Goal: Information Seeking & Learning: Learn about a topic

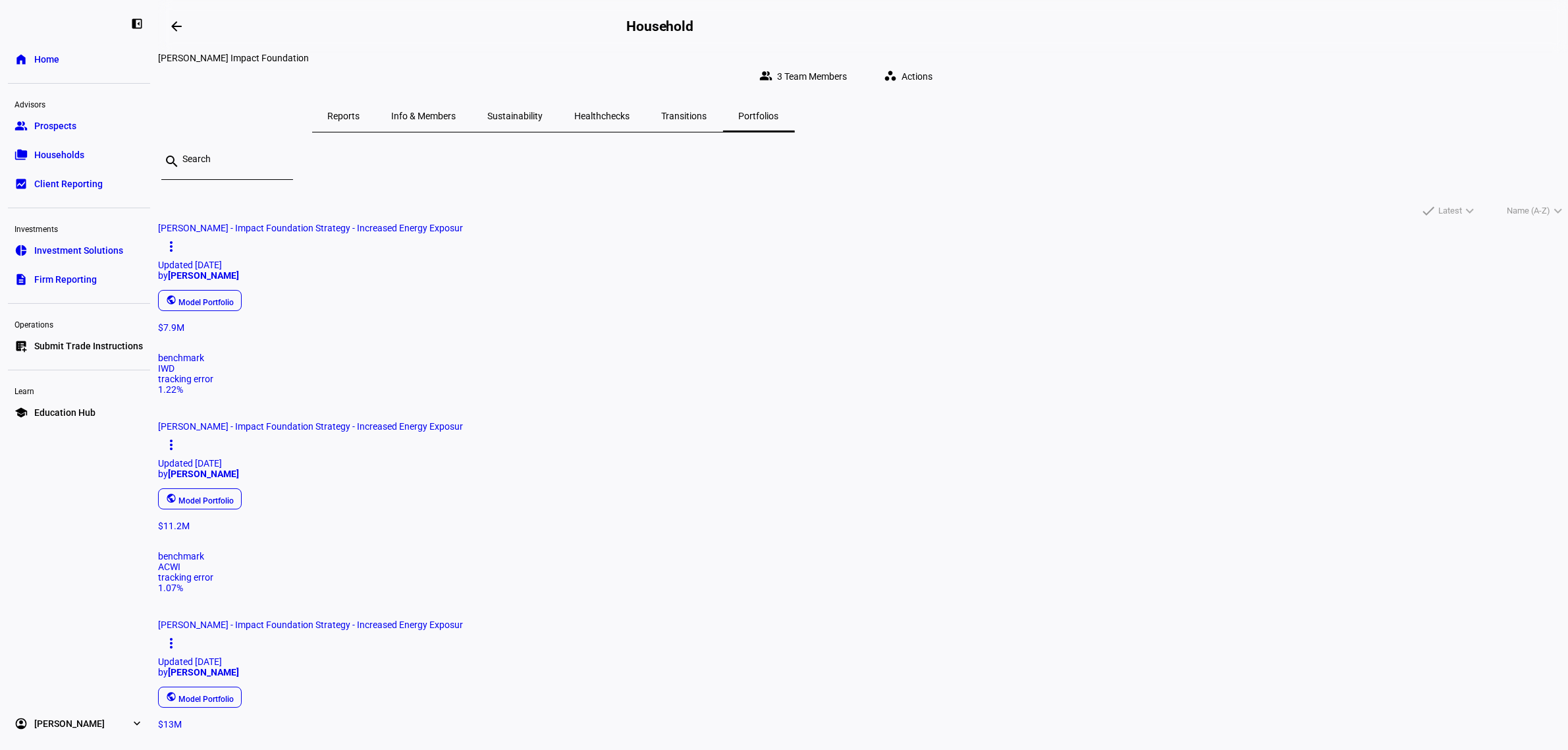
click at [543, 112] on span "Sustainability" at bounding box center [515, 116] width 55 height 9
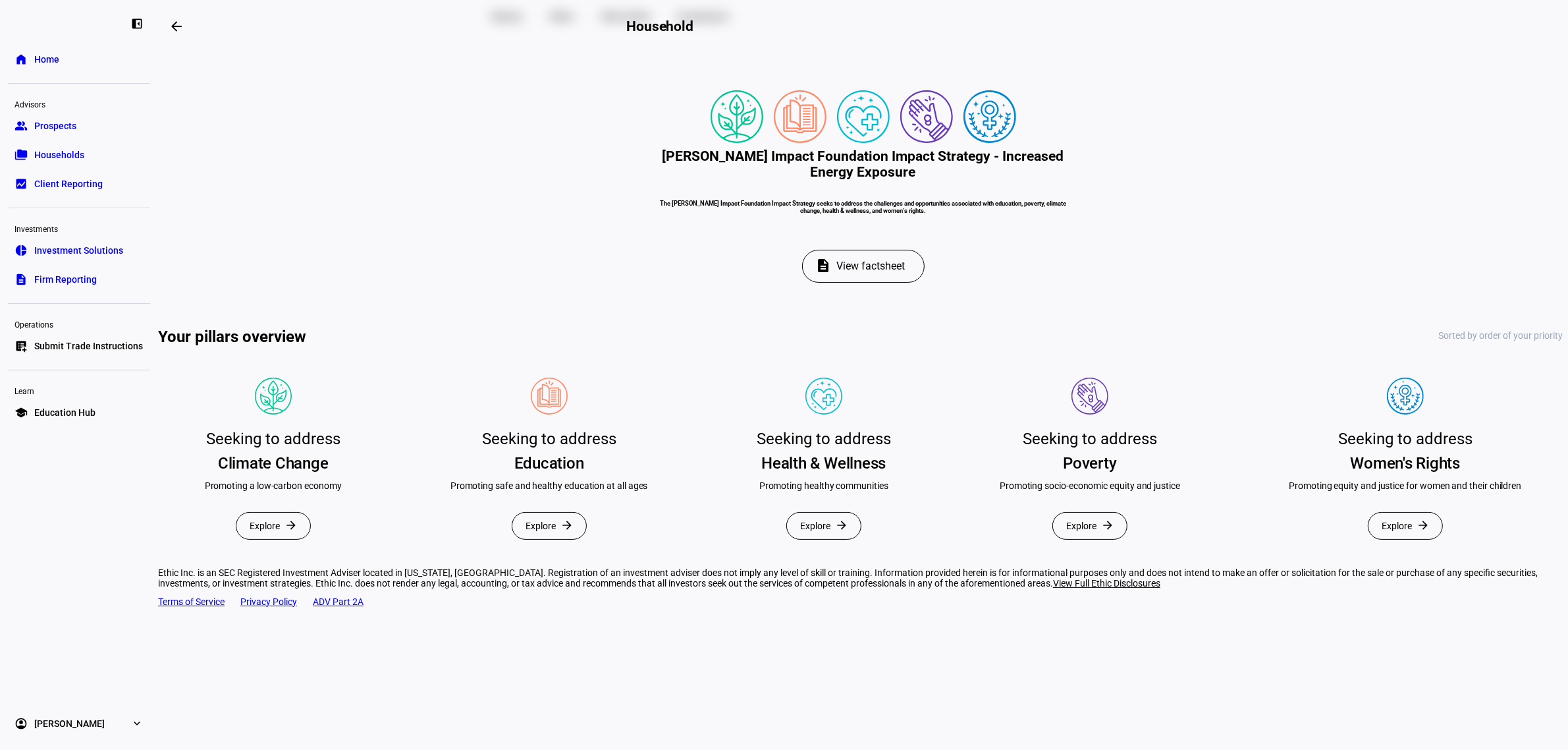
scroll to position [330, 0]
click at [555, 512] on span "Explore" at bounding box center [541, 525] width 31 height 26
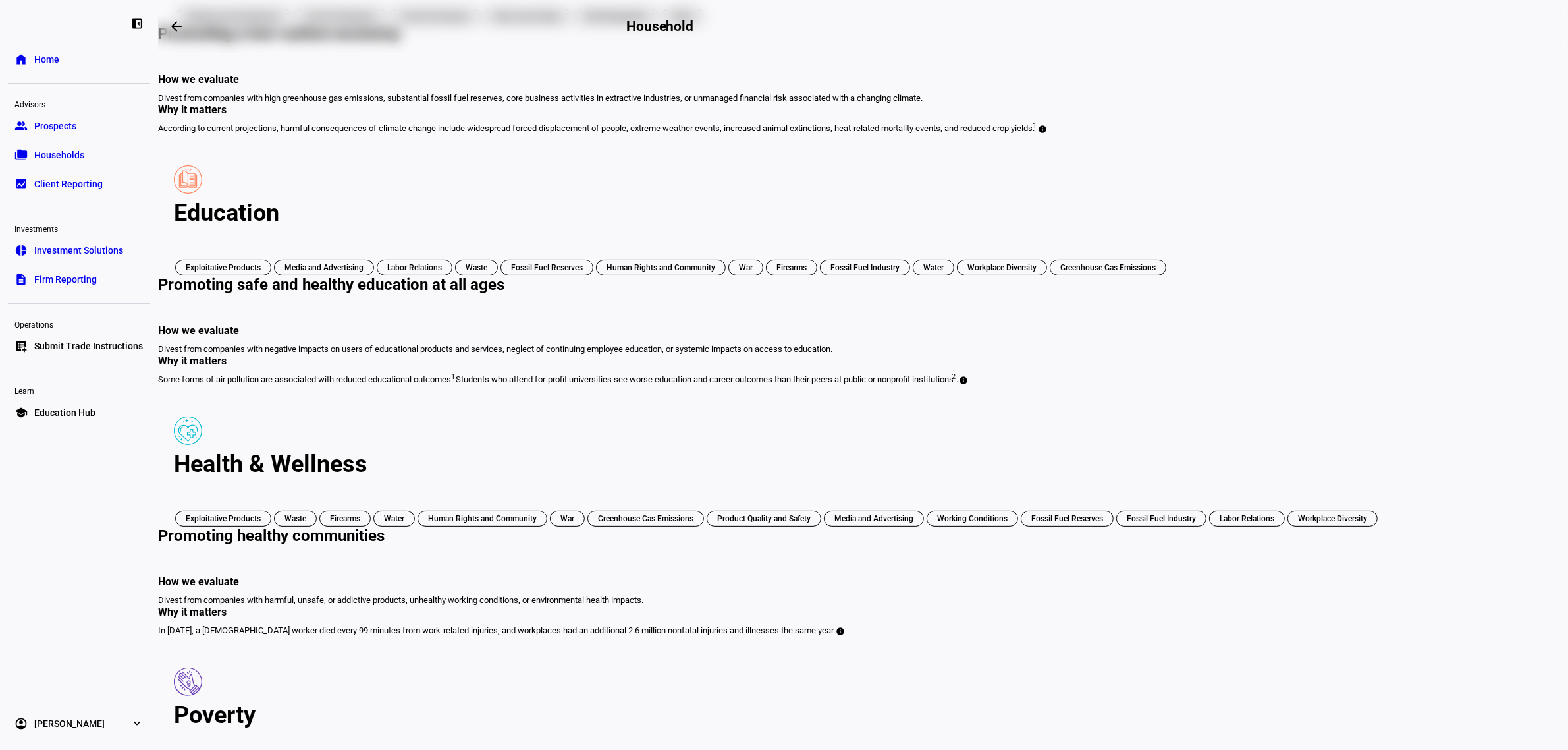
scroll to position [265, 0]
click at [504, 277] on div "Promoting safe and healthy education at all ages" at bounding box center [331, 285] width 347 height 16
click at [87, 150] on link "folder_copy Households" at bounding box center [78, 154] width 142 height 26
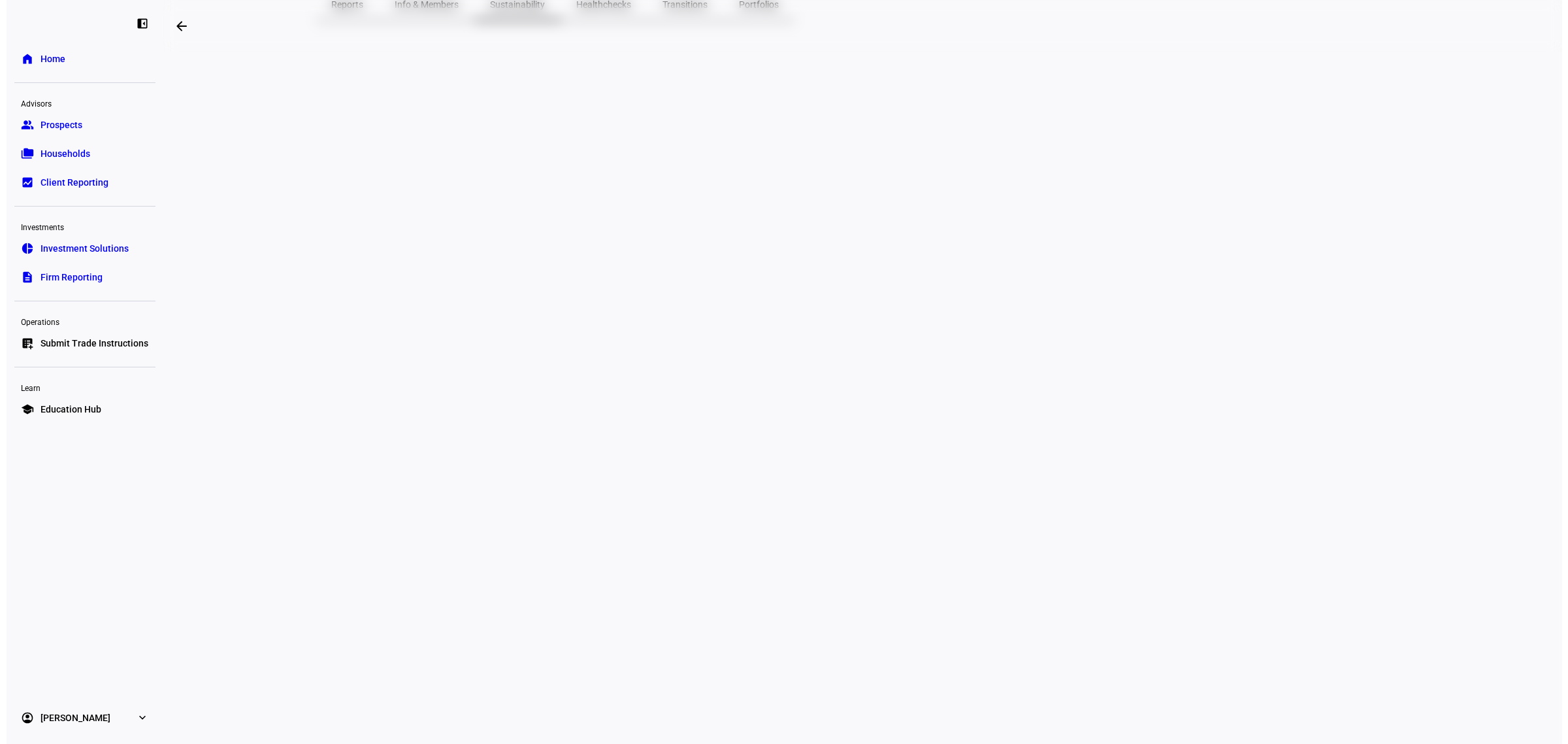
scroll to position [0, 0]
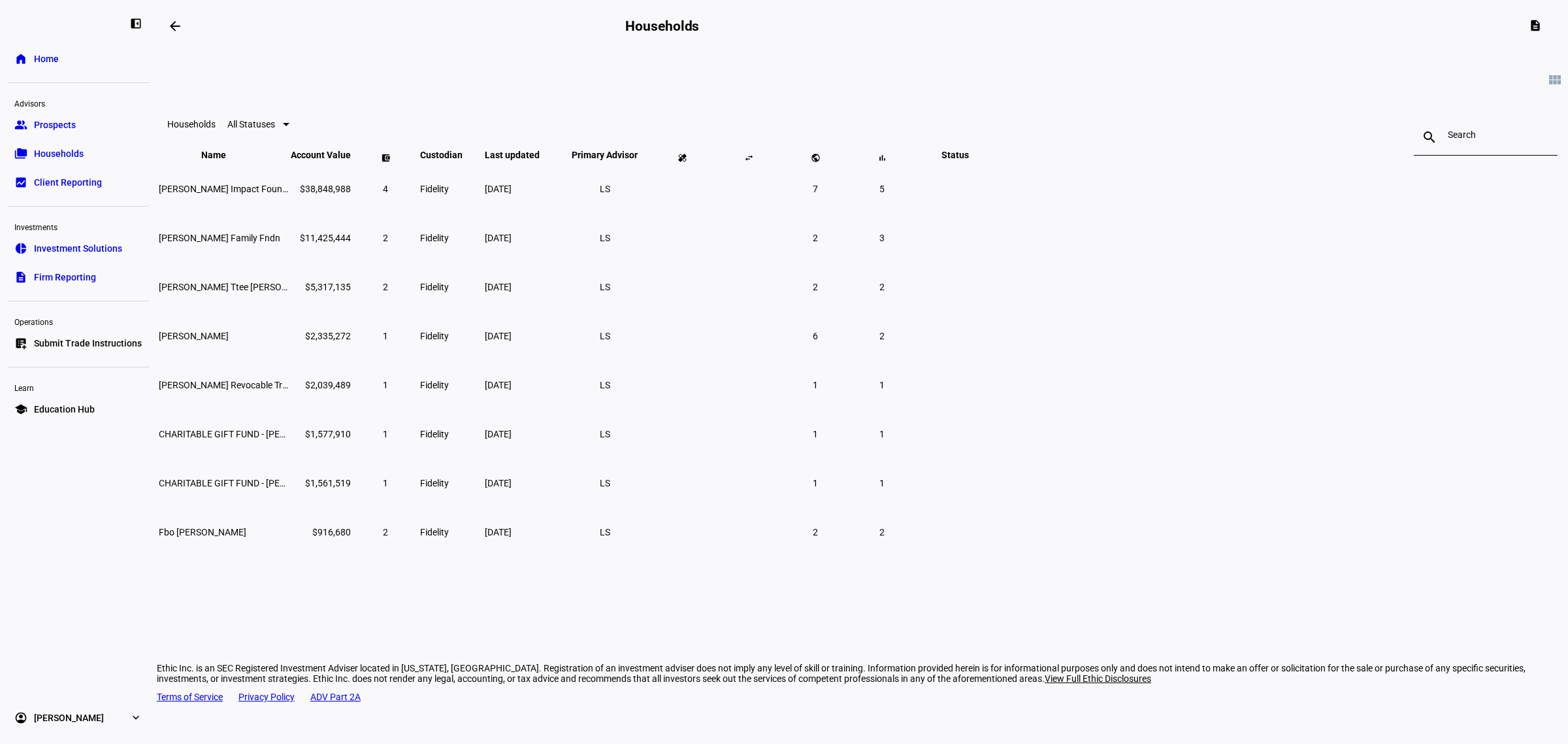
click at [89, 151] on link "folder_copy Households" at bounding box center [78, 153] width 141 height 26
click at [101, 123] on link "group Prospects" at bounding box center [78, 124] width 141 height 26
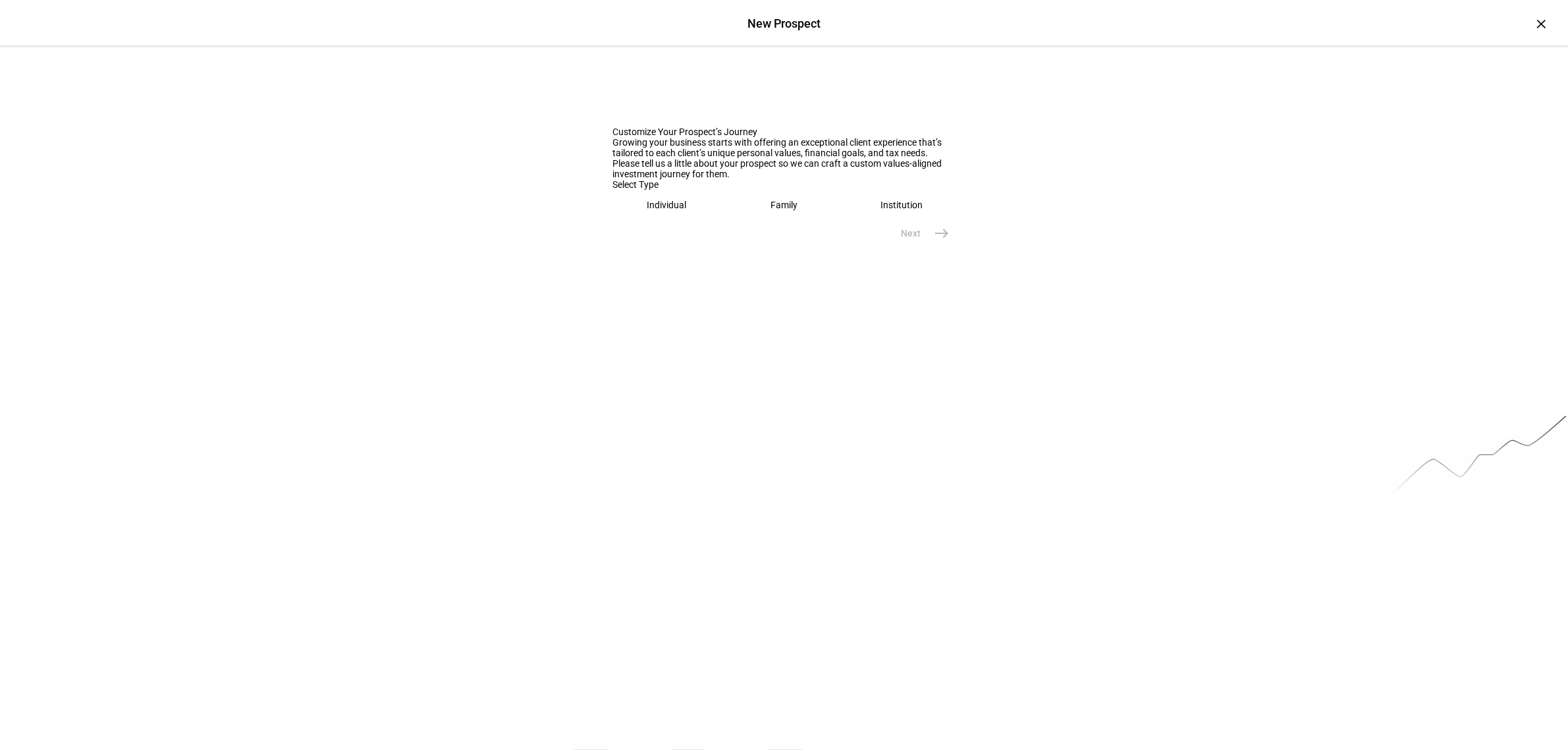
click at [767, 220] on eth-mega-radio-button "Family" at bounding box center [784, 205] width 107 height 31
click at [762, 251] on input "text" at bounding box center [784, 246] width 342 height 10
type input "[PERSON_NAME]"
click at [929, 317] on span "east" at bounding box center [942, 303] width 26 height 26
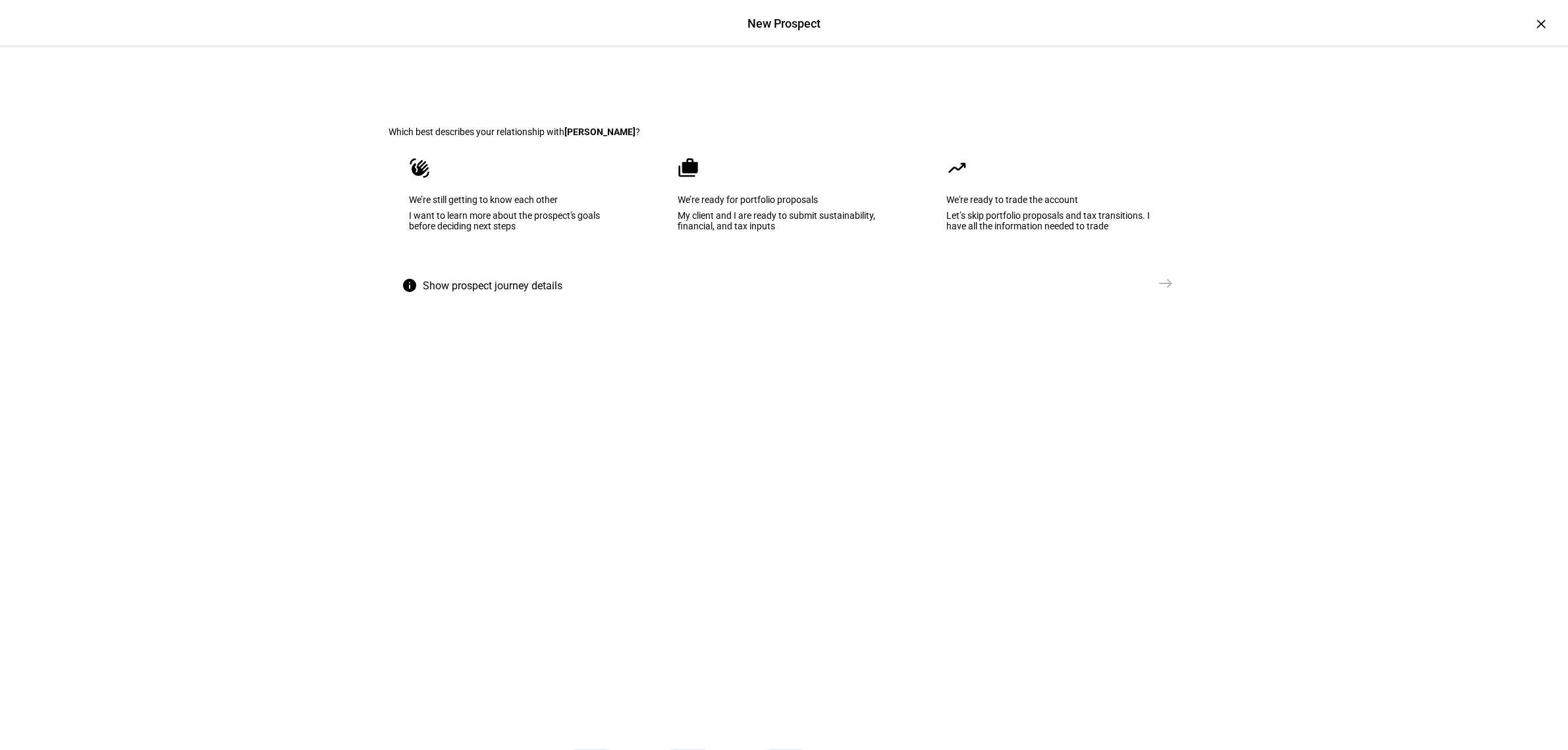
click at [416, 205] on div "We’re still getting to know each other" at bounding box center [515, 199] width 212 height 10
click at [492, 302] on span "Show prospect journey details" at bounding box center [493, 286] width 140 height 32
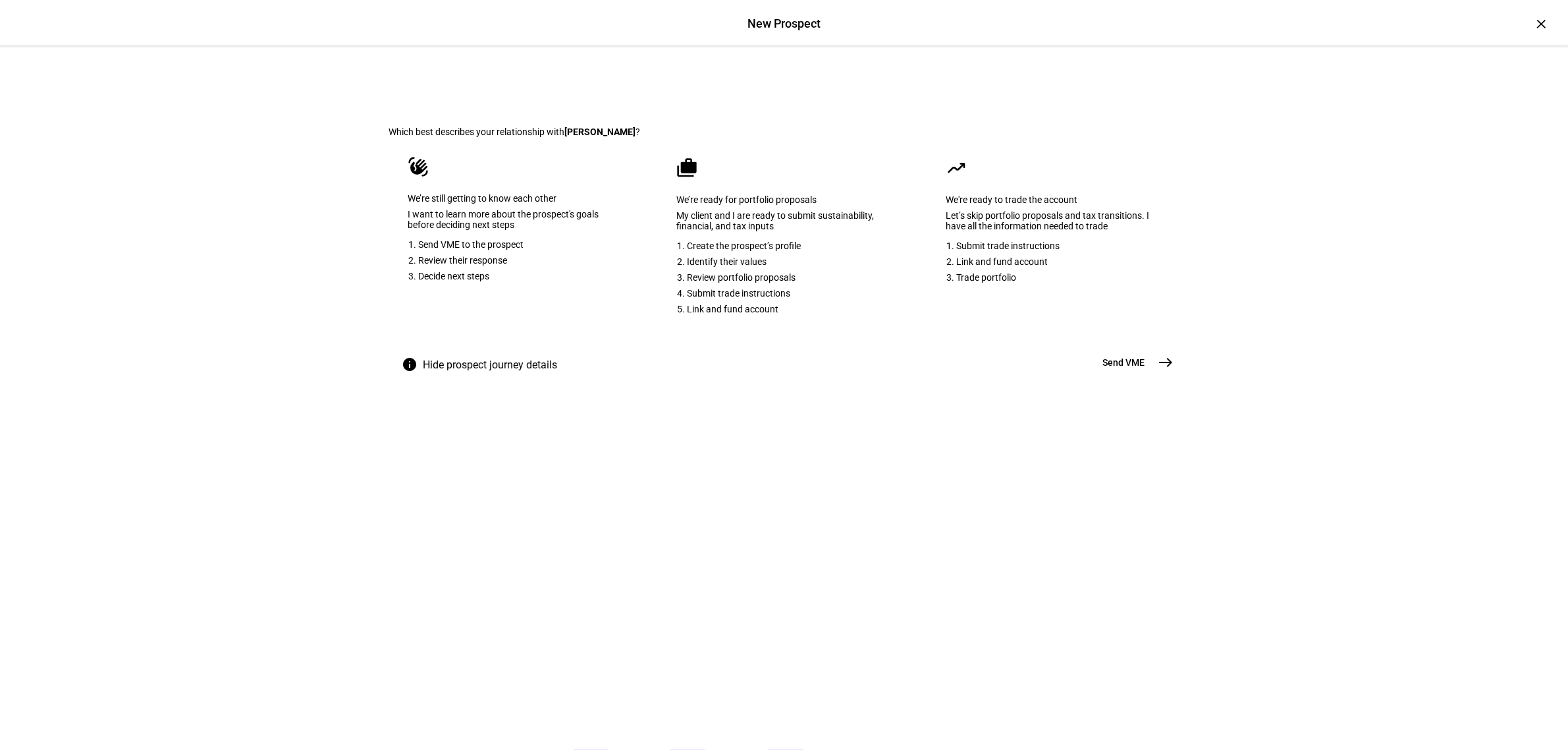
click at [1180, 148] on eth-select-journey-branch "Which best describes your relationship with [PERSON_NAME] ? waving_hand We’re s…" at bounding box center [784, 234] width 832 height 373
click at [1535, 21] on div "×" at bounding box center [1541, 23] width 21 height 21
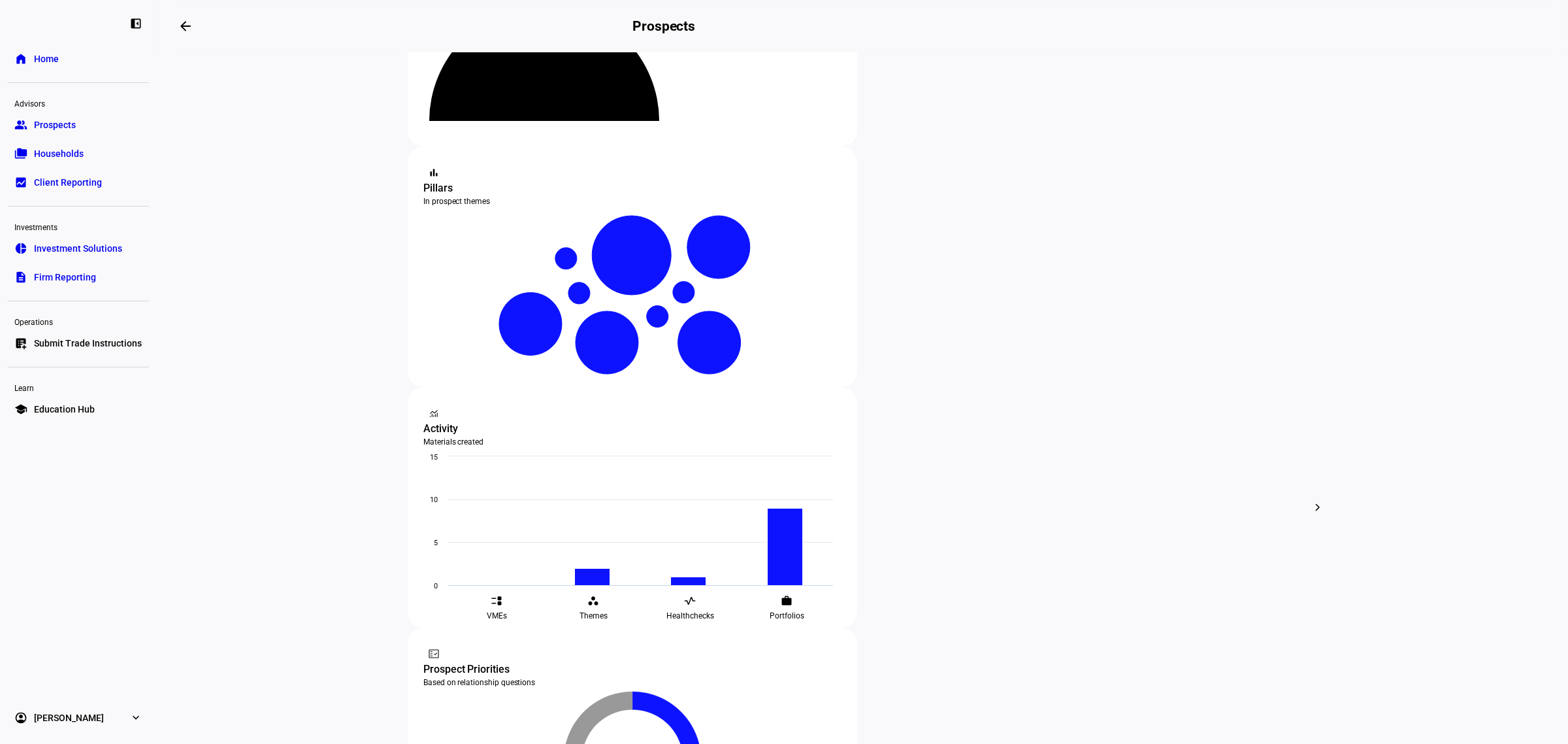
scroll to position [163, 0]
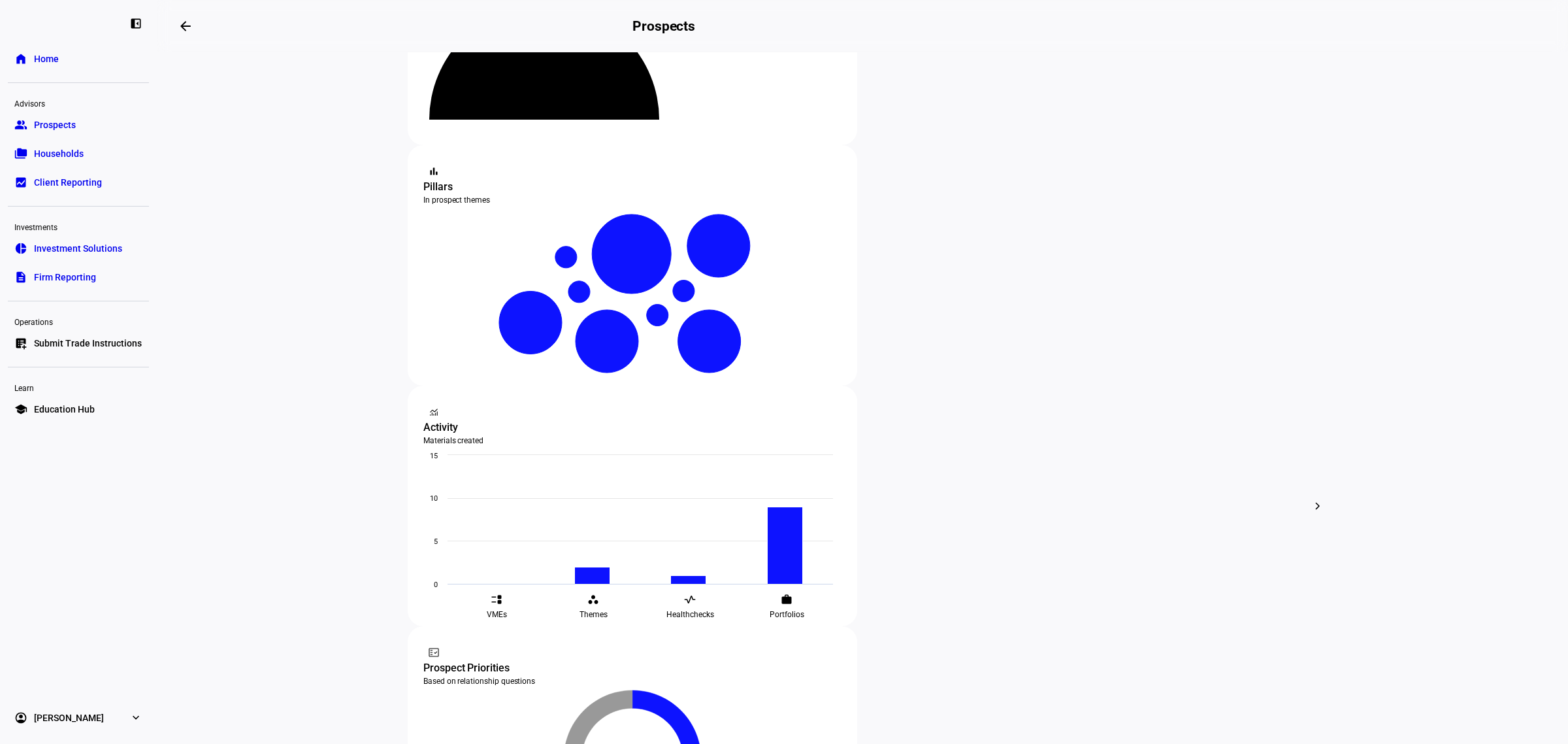
click at [87, 159] on link "folder_copy Households" at bounding box center [78, 153] width 141 height 26
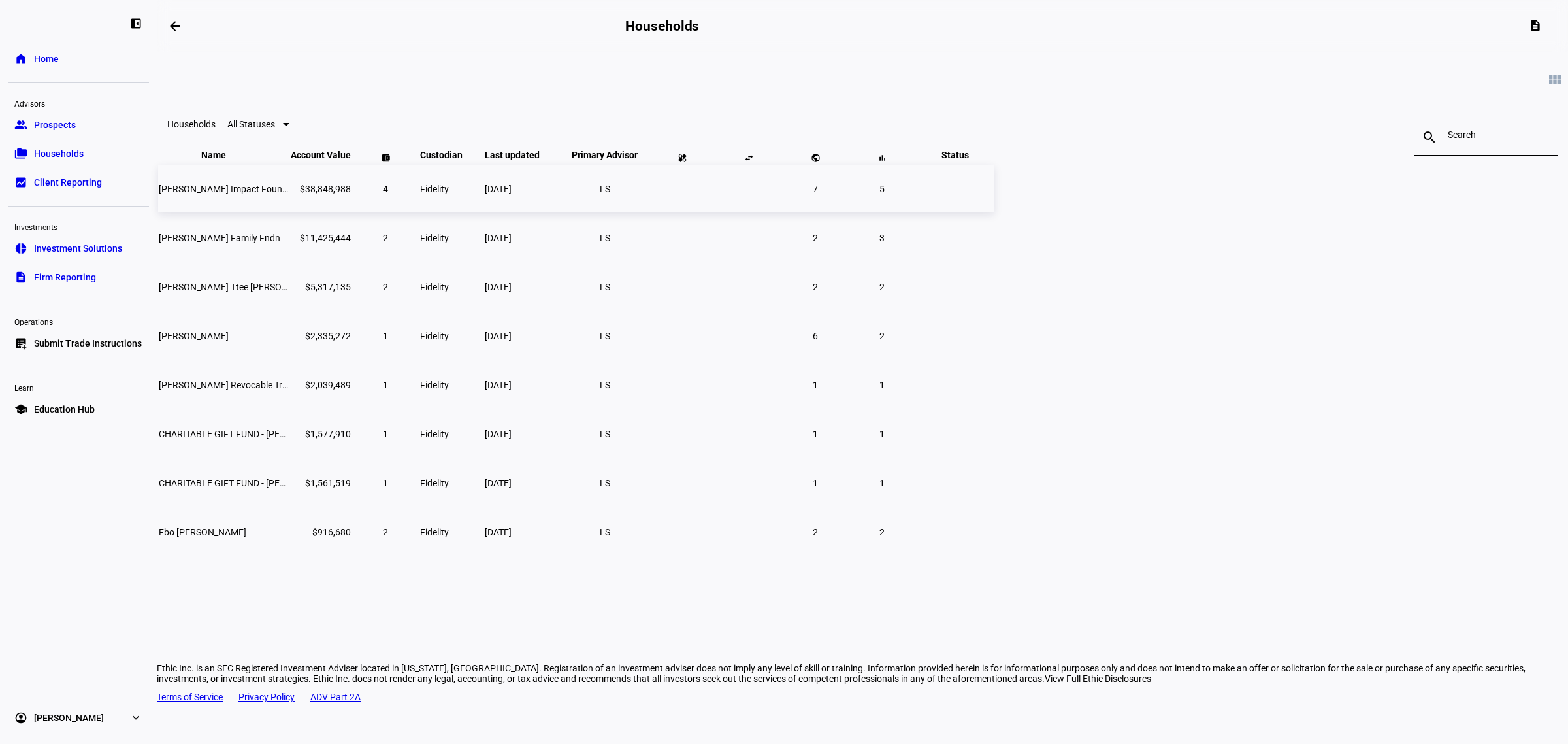
click at [309, 194] on span "[PERSON_NAME] Impact Foundation" at bounding box center [233, 189] width 150 height 10
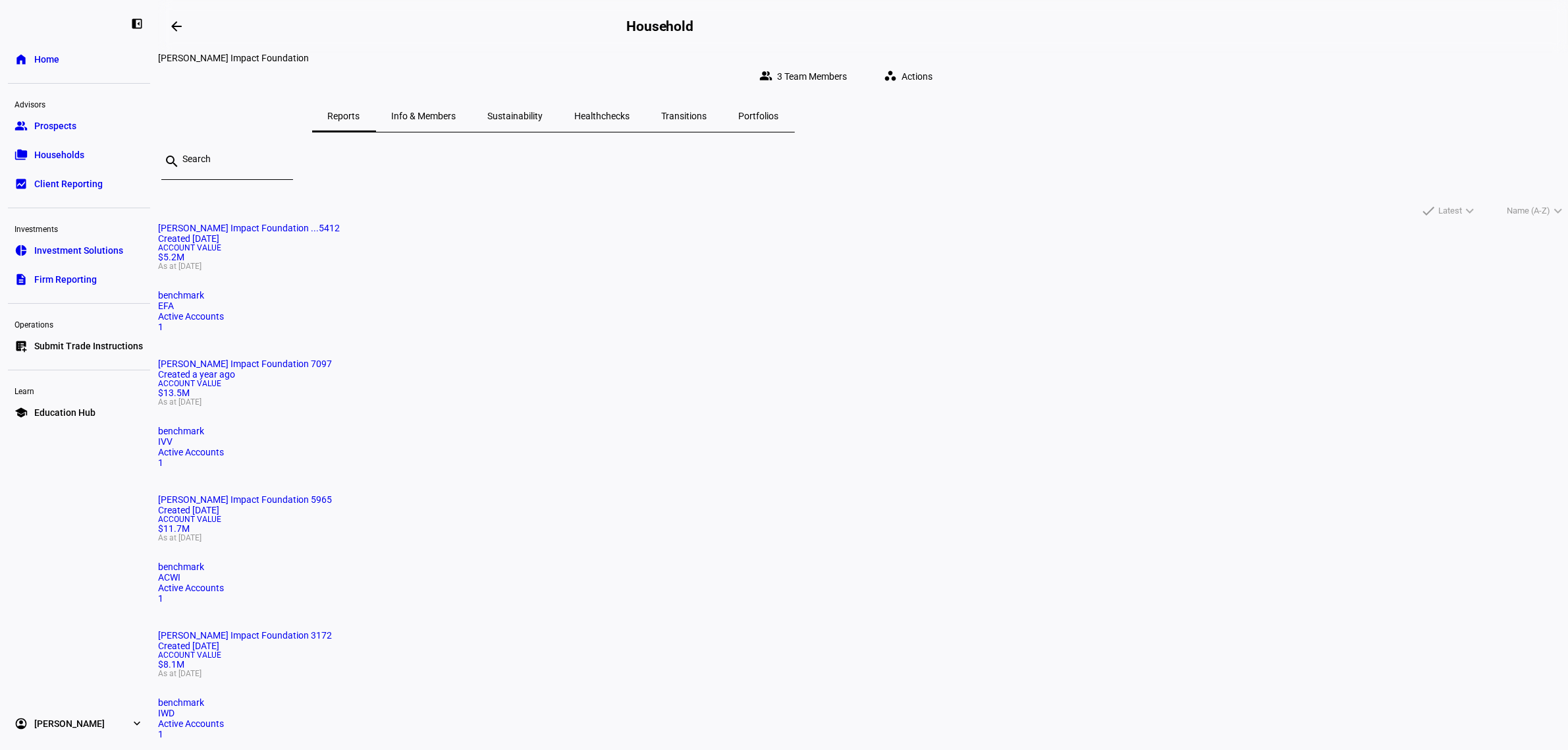
click at [472, 109] on div "Info & Members" at bounding box center [423, 116] width 96 height 32
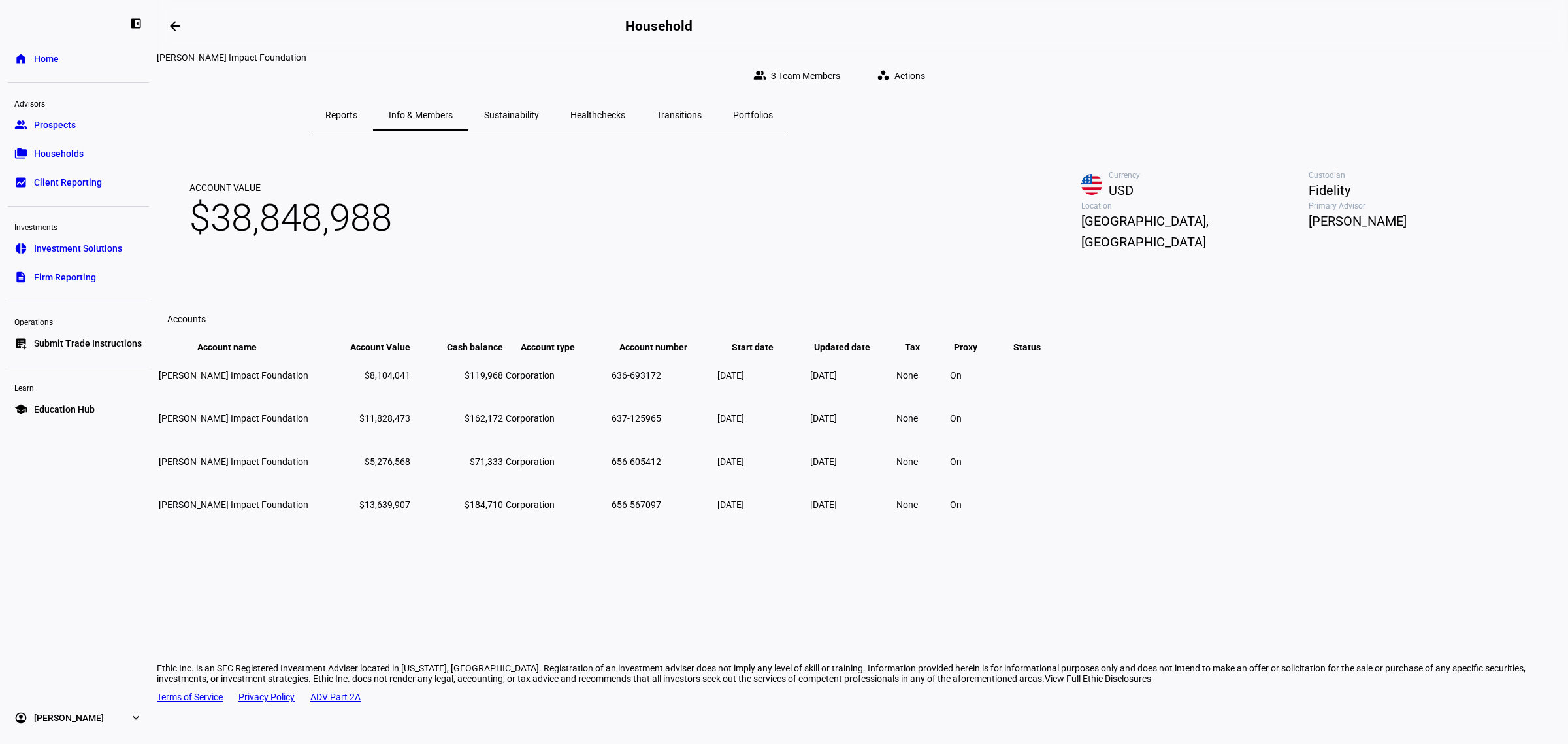
click at [358, 111] on span "Reports" at bounding box center [341, 115] width 32 height 9
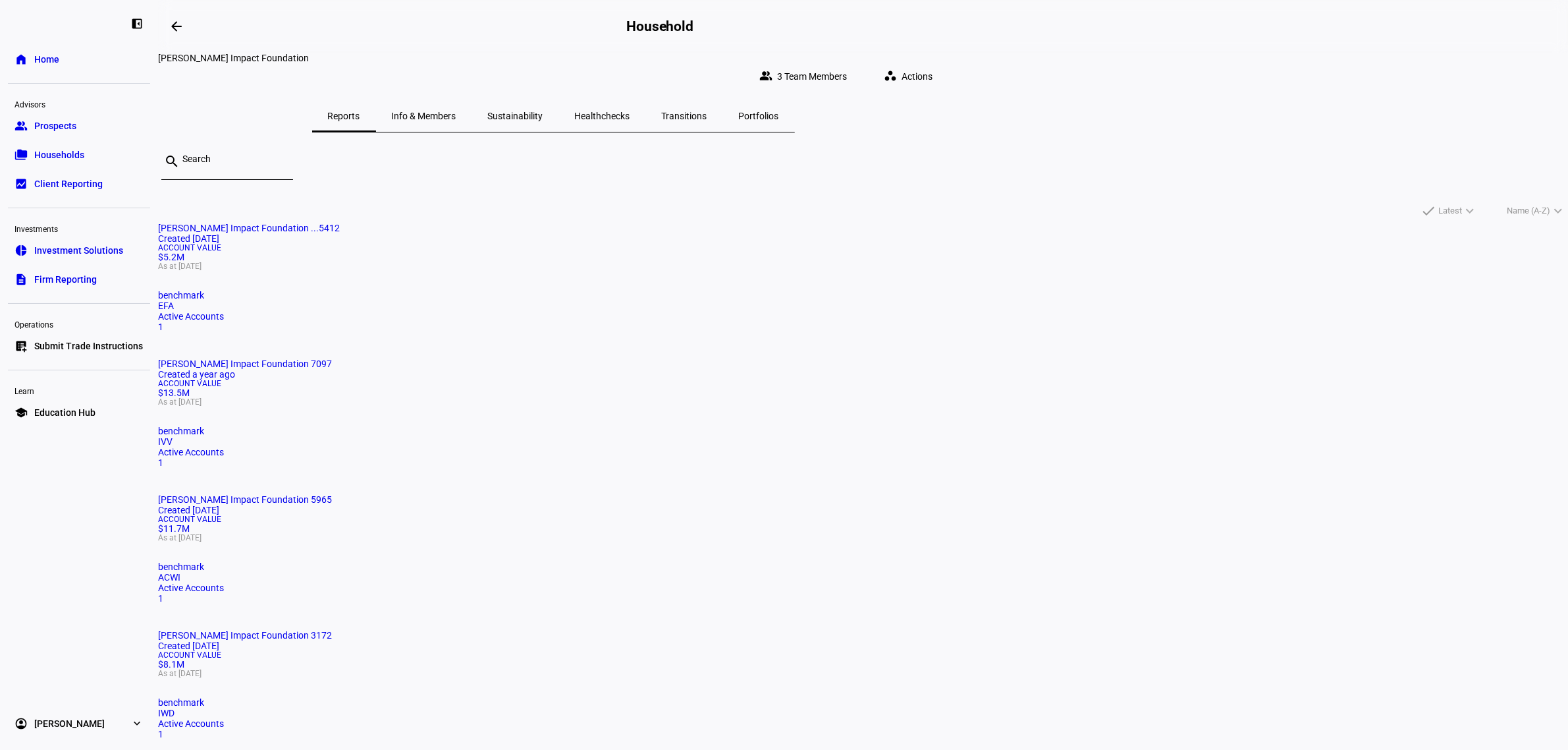
click at [340, 234] on span "[PERSON_NAME] Impact Foundation ...5412" at bounding box center [249, 228] width 181 height 10
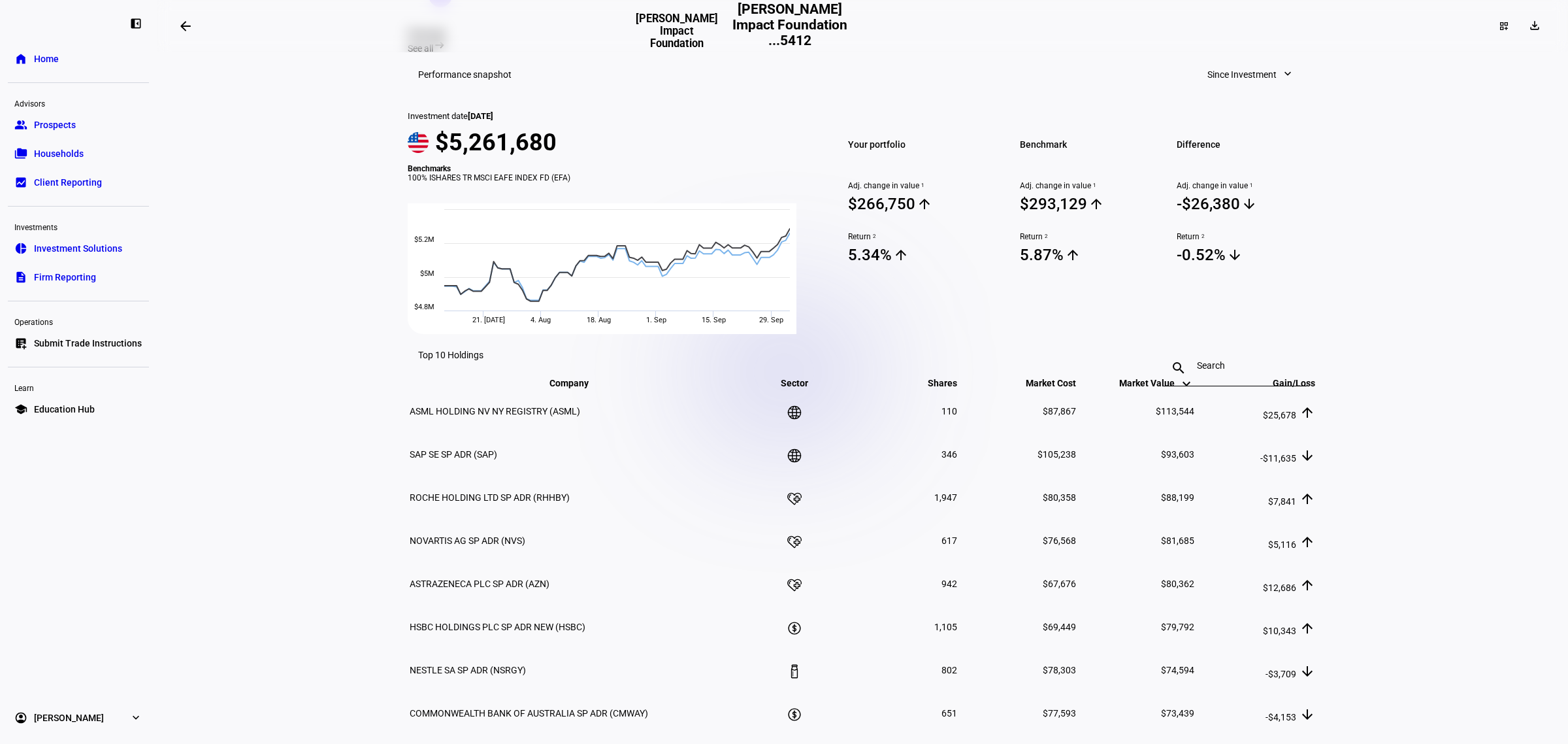
scroll to position [408, 0]
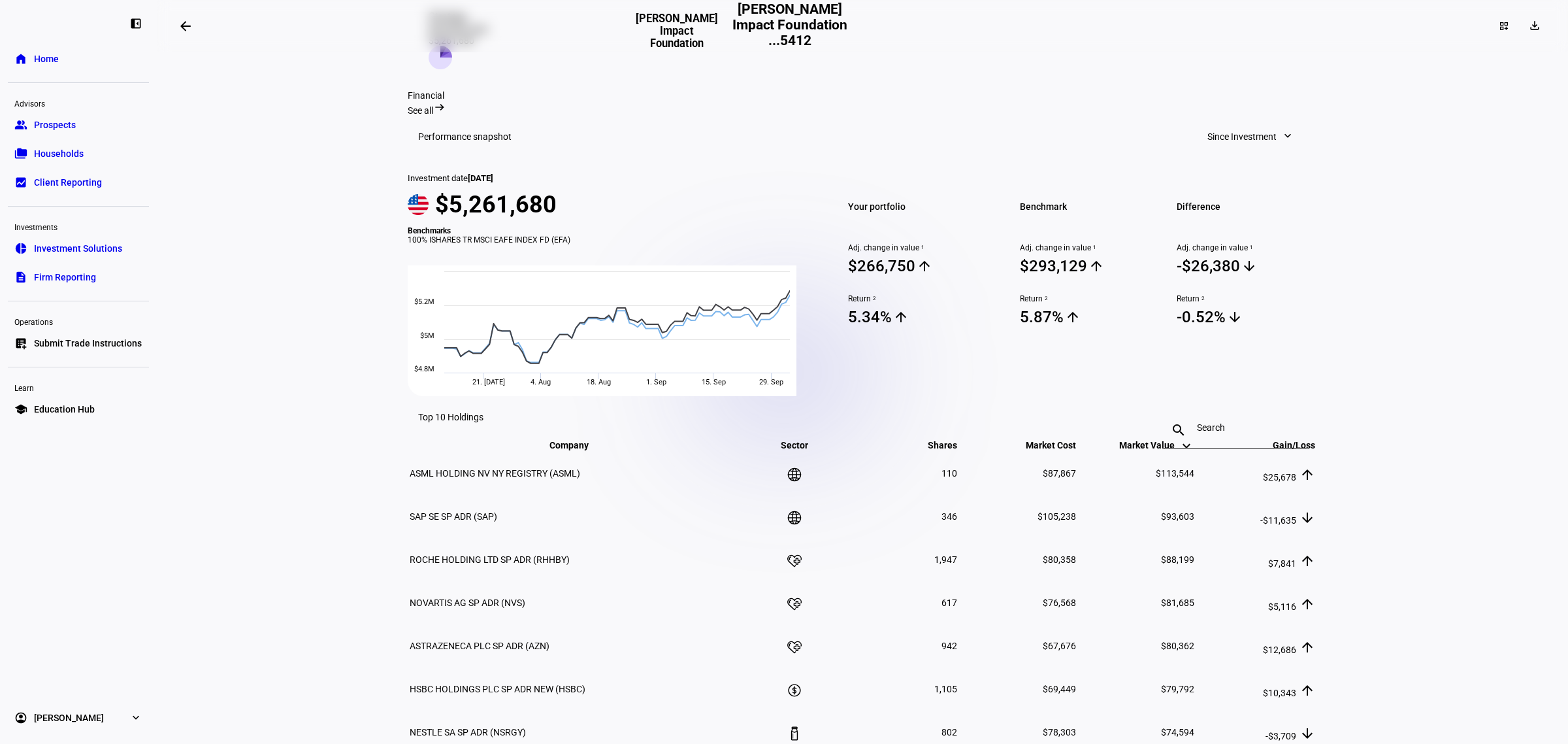
click at [1281, 129] on mat-icon "expand_more" at bounding box center [1287, 135] width 13 height 13
drag, startPoint x: 1369, startPoint y: 143, endPoint x: 1354, endPoint y: 198, distance: 57.0
click at [1369, 145] on div at bounding box center [784, 372] width 1568 height 744
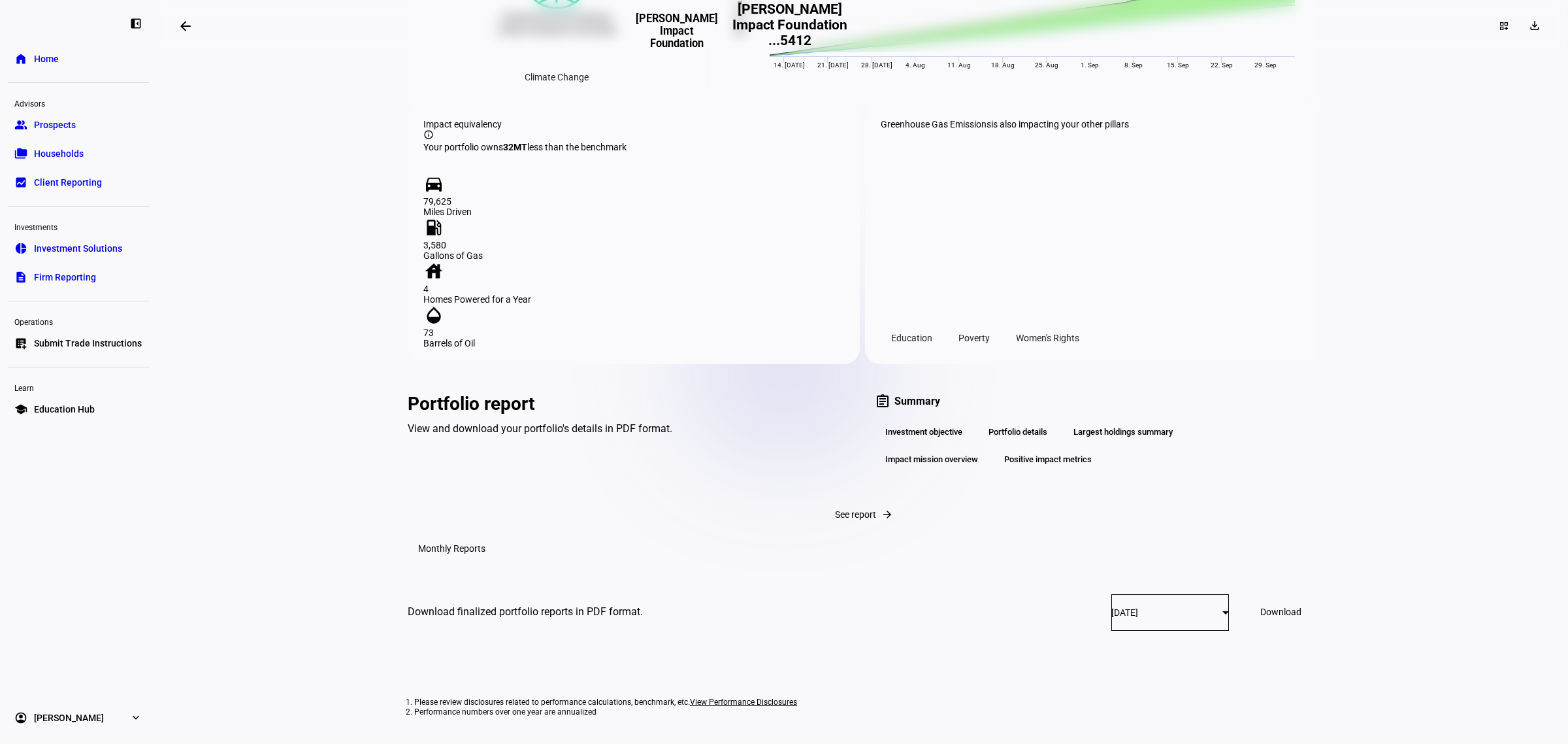
scroll to position [1470, 0]
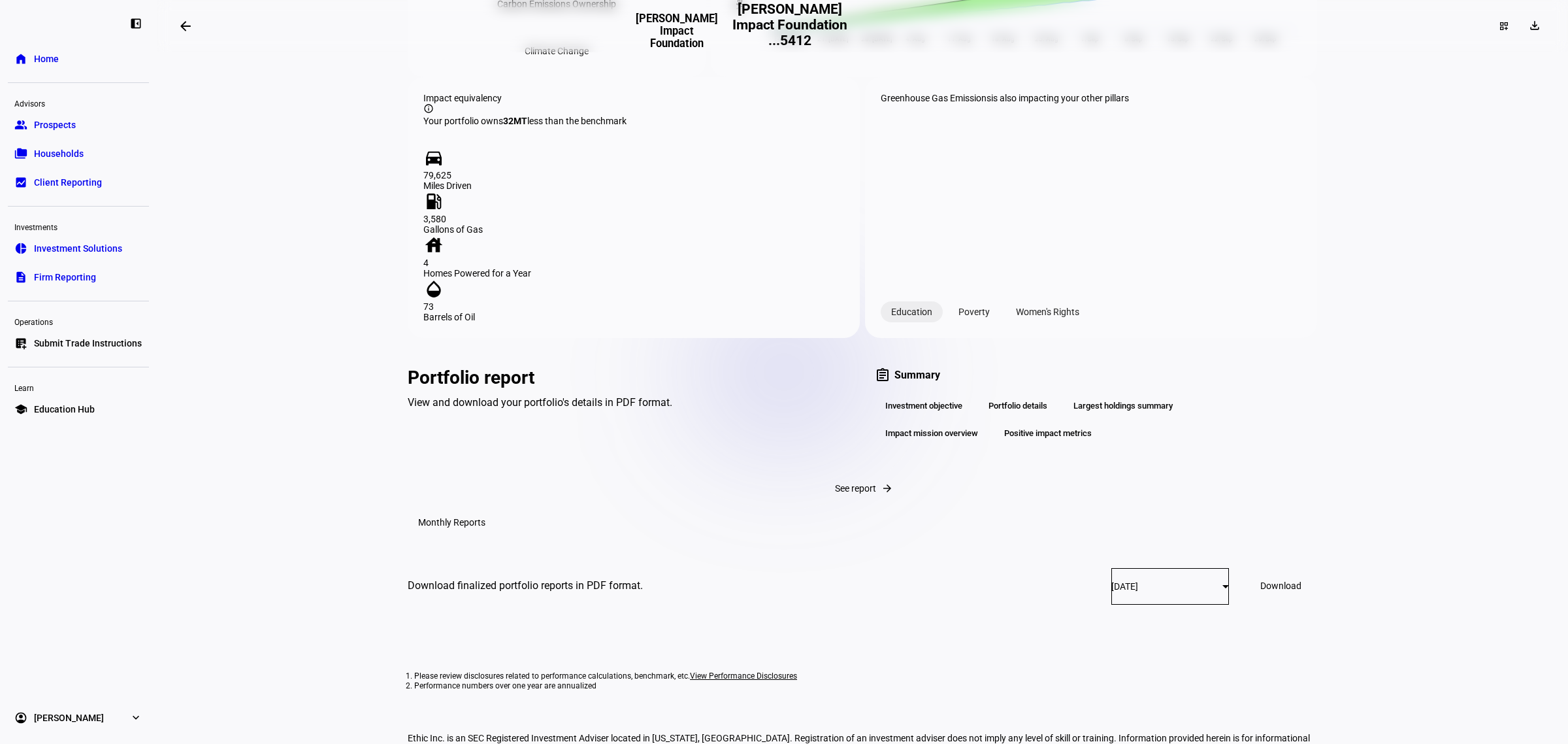
click at [914, 301] on div "Education" at bounding box center [911, 311] width 62 height 21
click at [904, 301] on div "Education" at bounding box center [911, 311] width 62 height 21
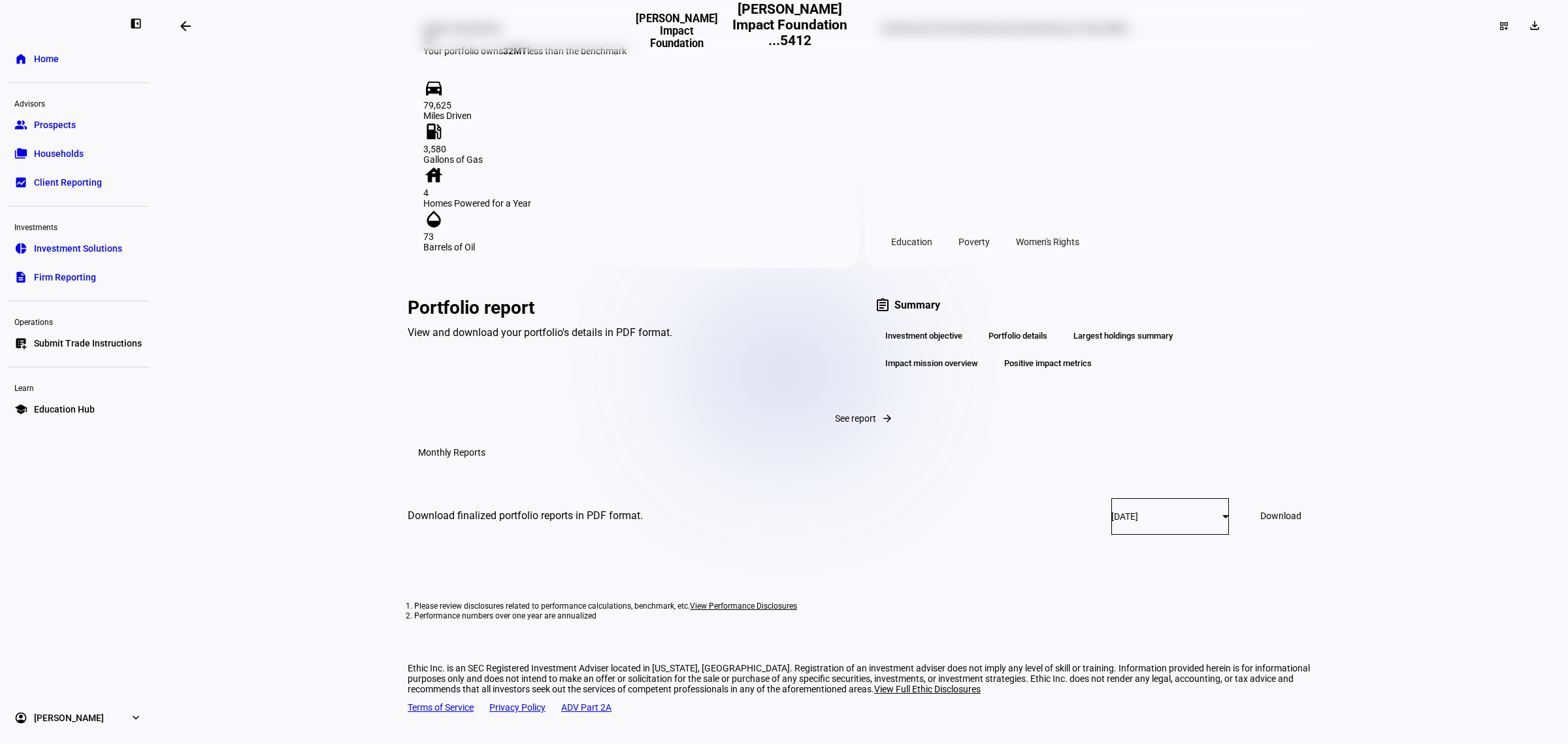
scroll to position [1608, 0]
click at [1063, 353] on div "Positive impact metrics" at bounding box center [1048, 364] width 108 height 22
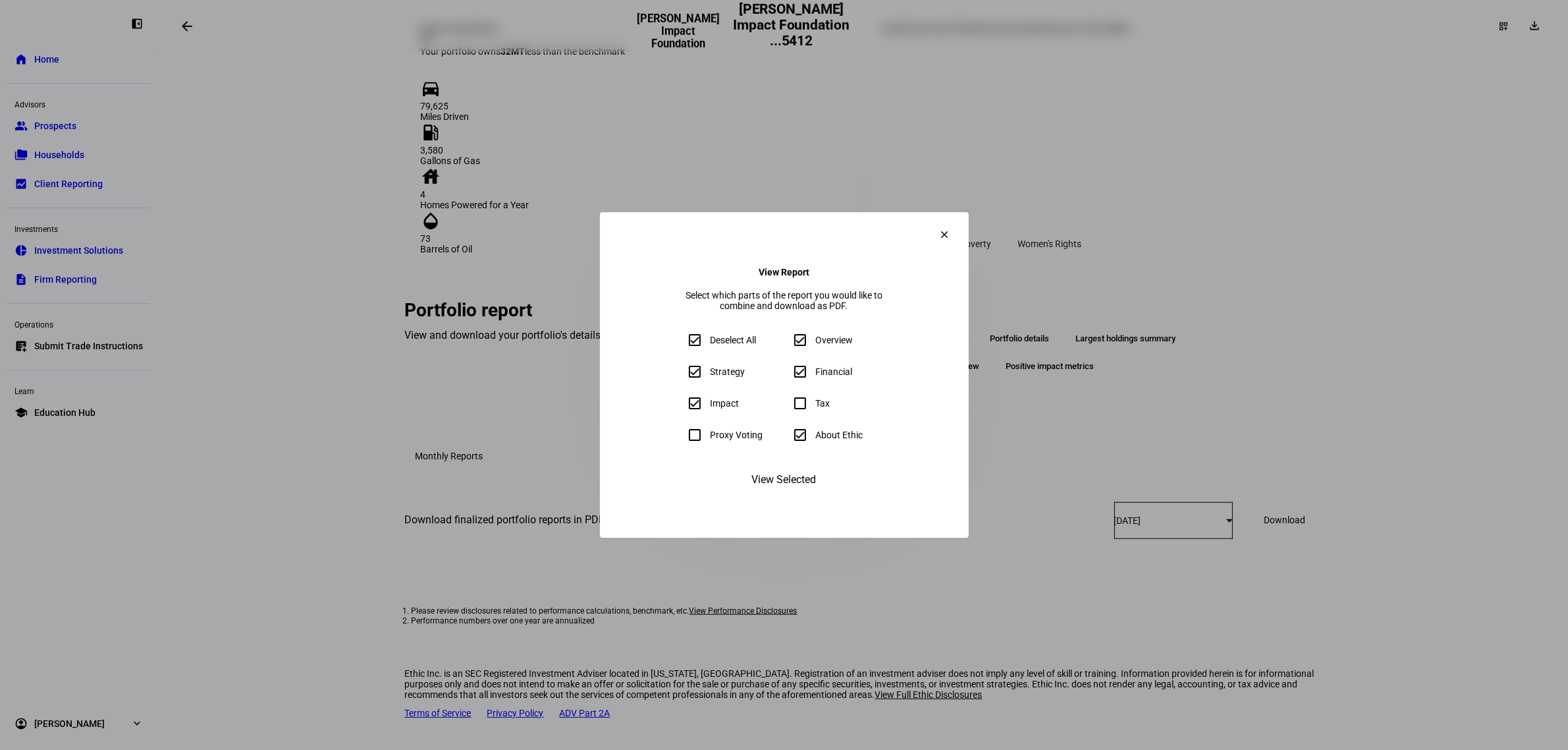
click at [951, 228] on mat-icon "clear" at bounding box center [945, 234] width 12 height 12
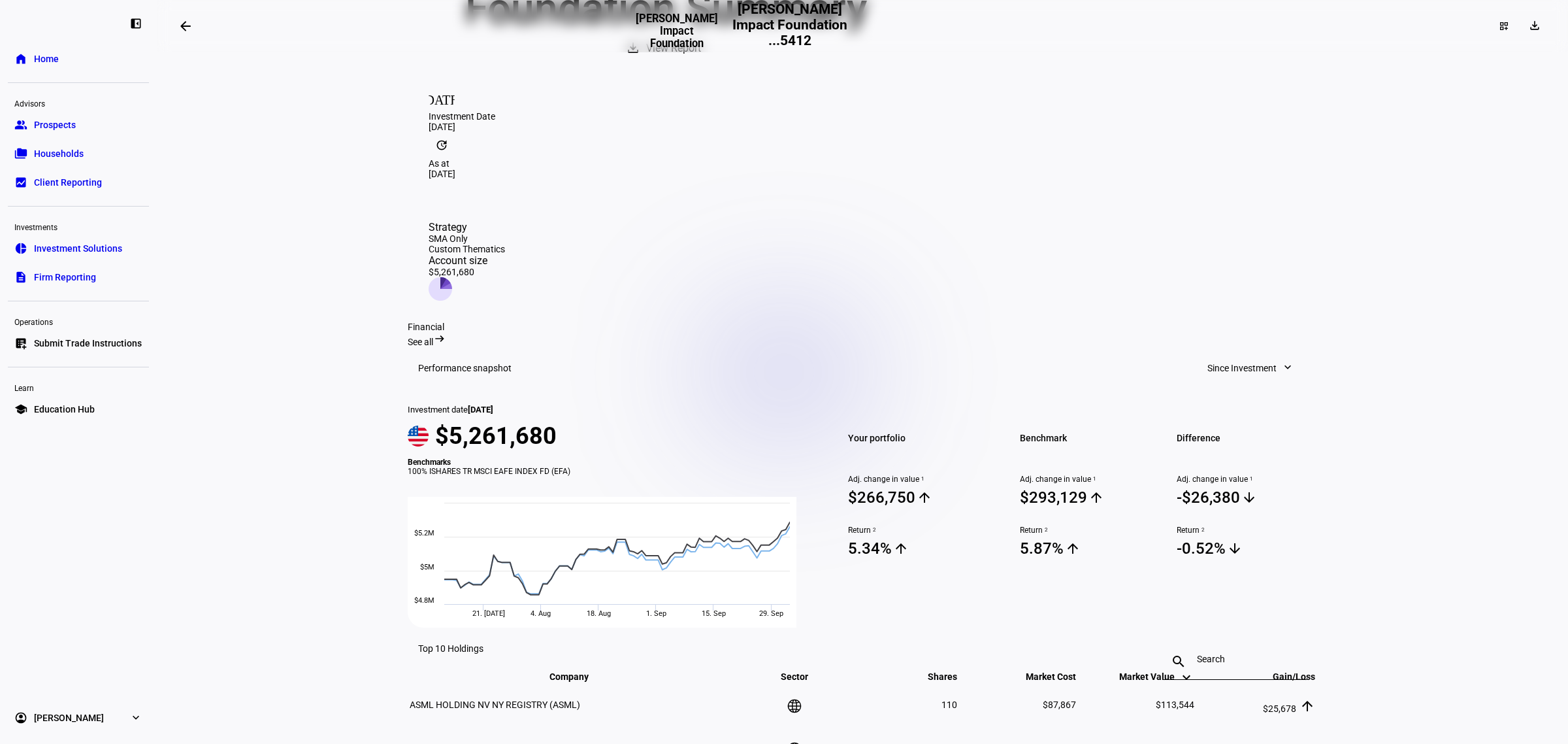
scroll to position [0, 0]
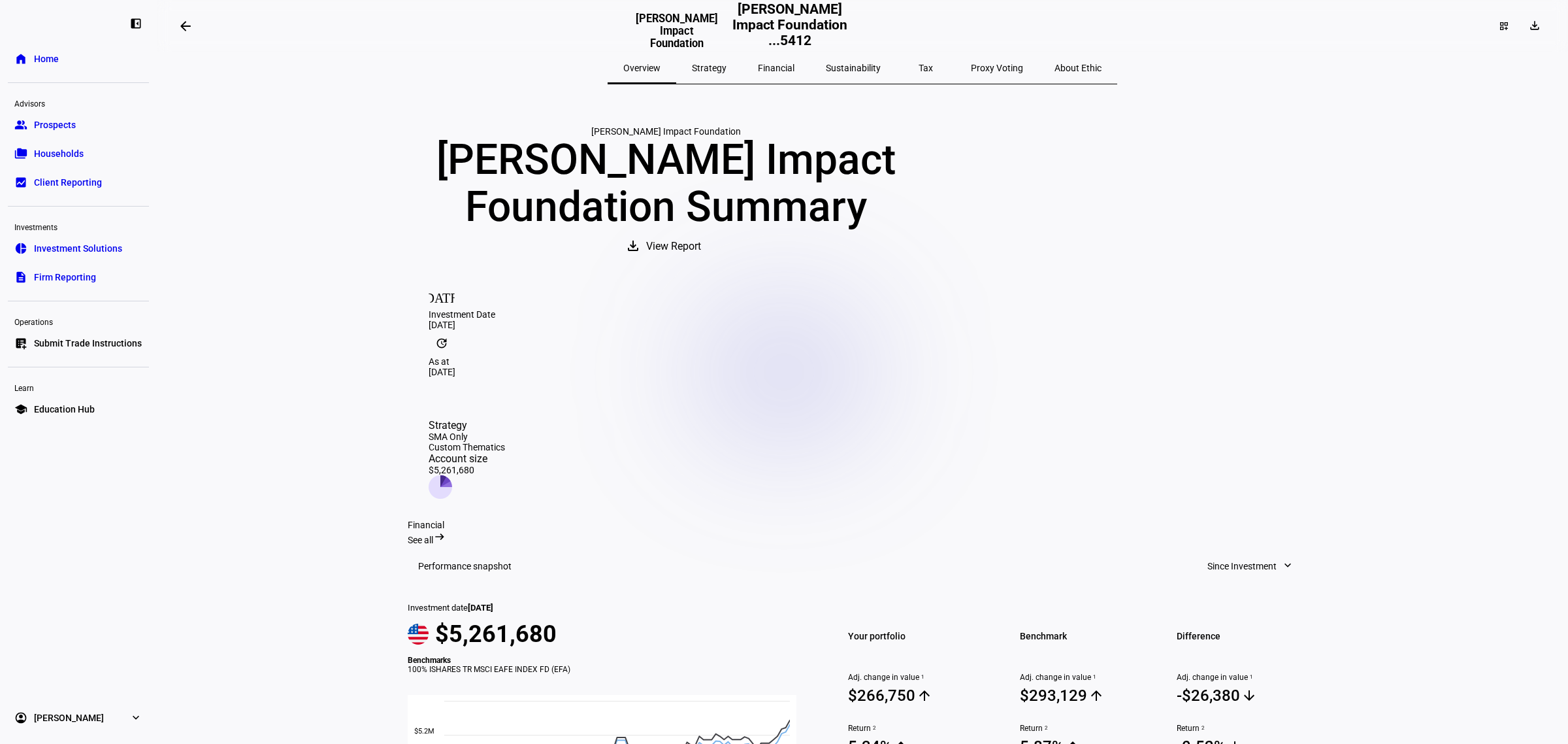
click at [865, 68] on span "Sustainability" at bounding box center [853, 68] width 55 height 9
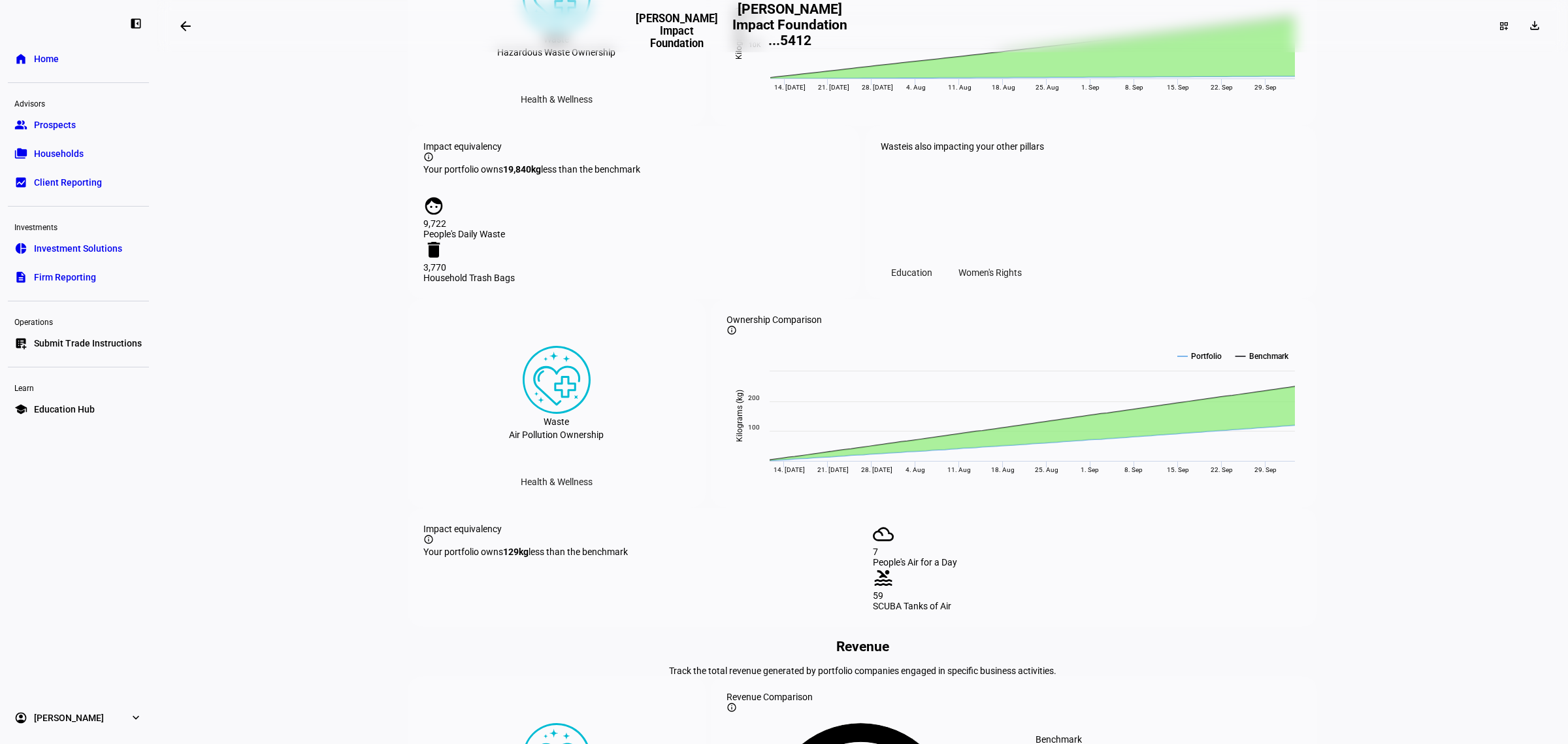
scroll to position [1307, 0]
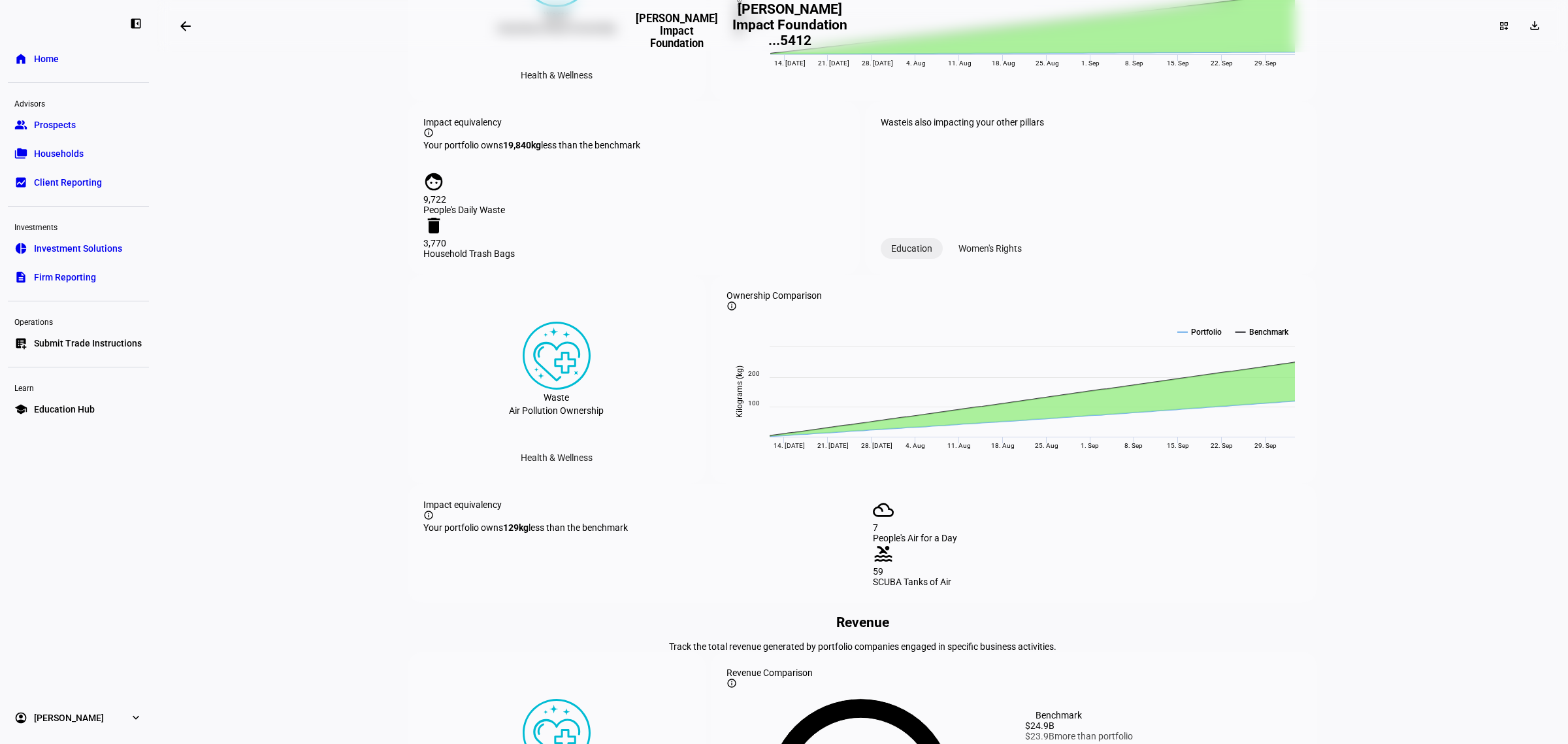
click at [906, 259] on div "Education" at bounding box center [911, 248] width 62 height 21
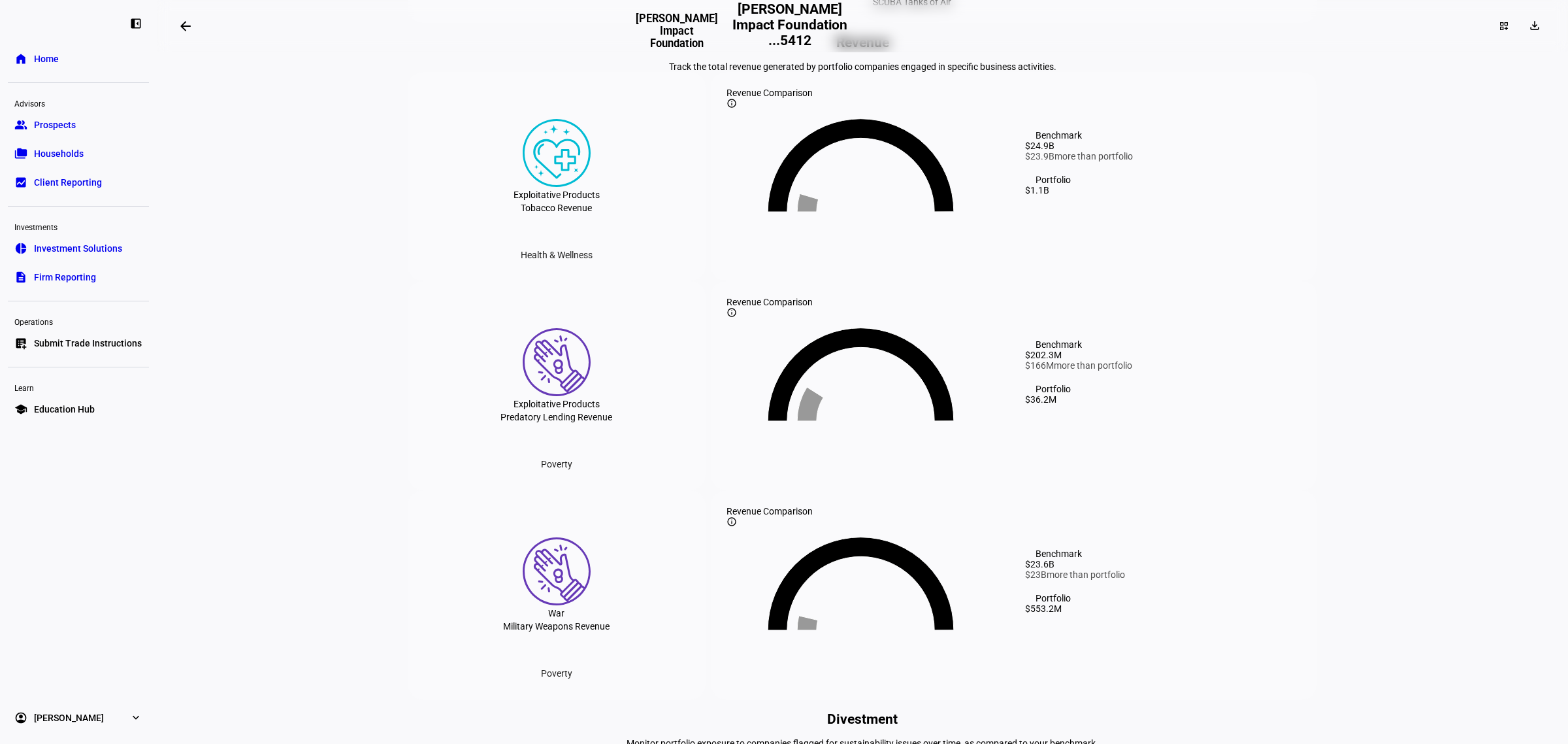
scroll to position [0, 0]
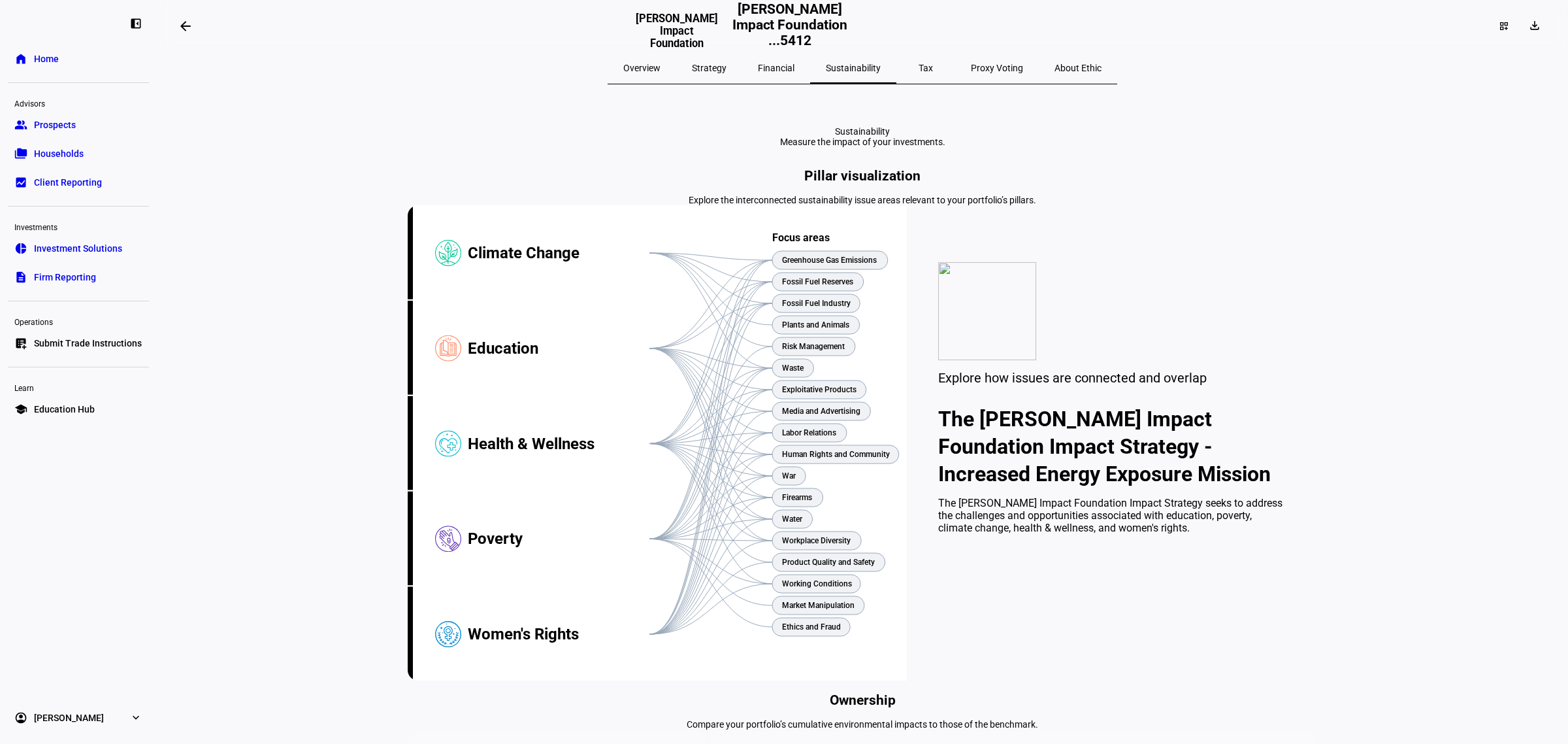
drag, startPoint x: 837, startPoint y: 401, endPoint x: 853, endPoint y: 187, distance: 214.6
click at [979, 68] on span "Proxy Voting" at bounding box center [997, 68] width 52 height 9
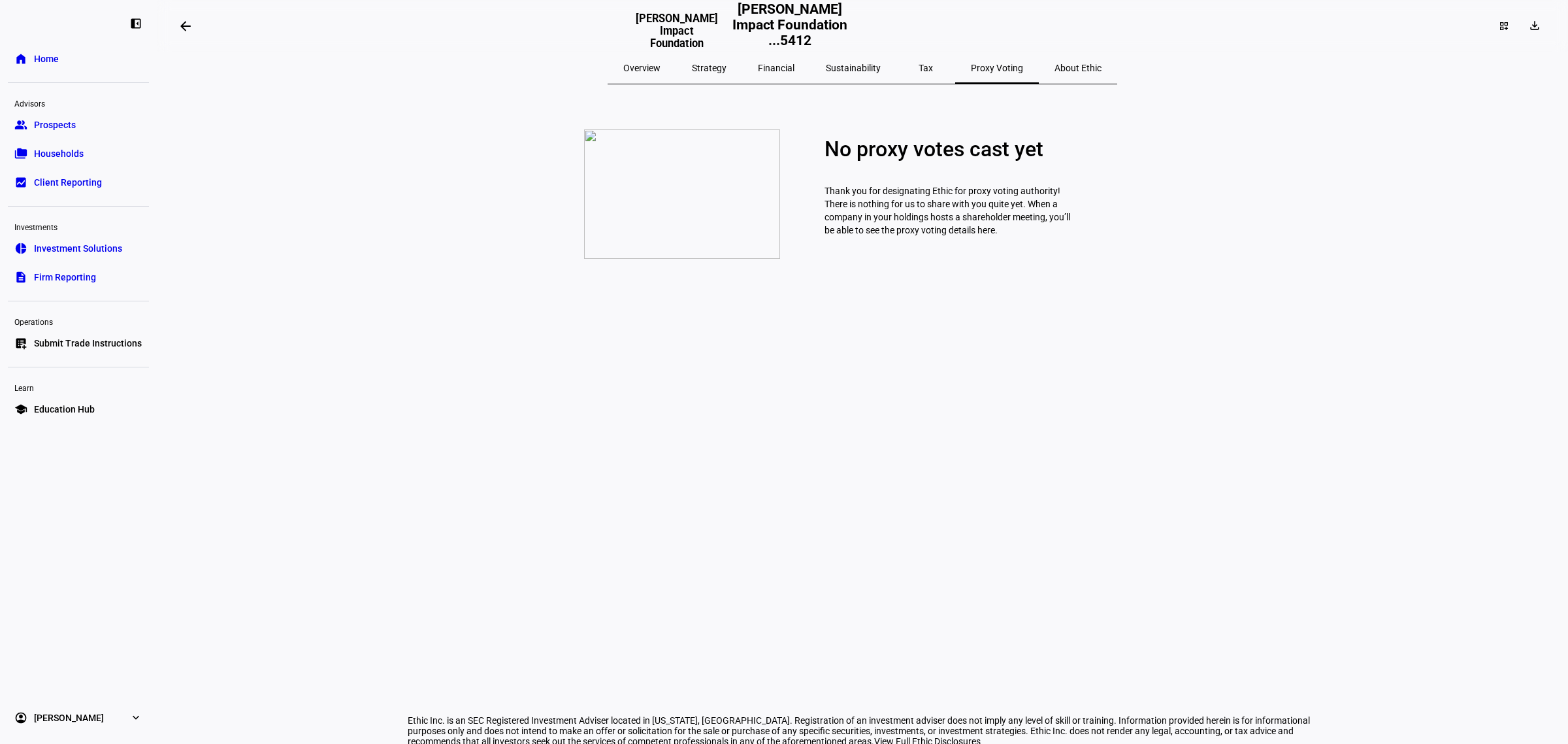
click at [1055, 67] on span "About Ethic" at bounding box center [1079, 68] width 47 height 9
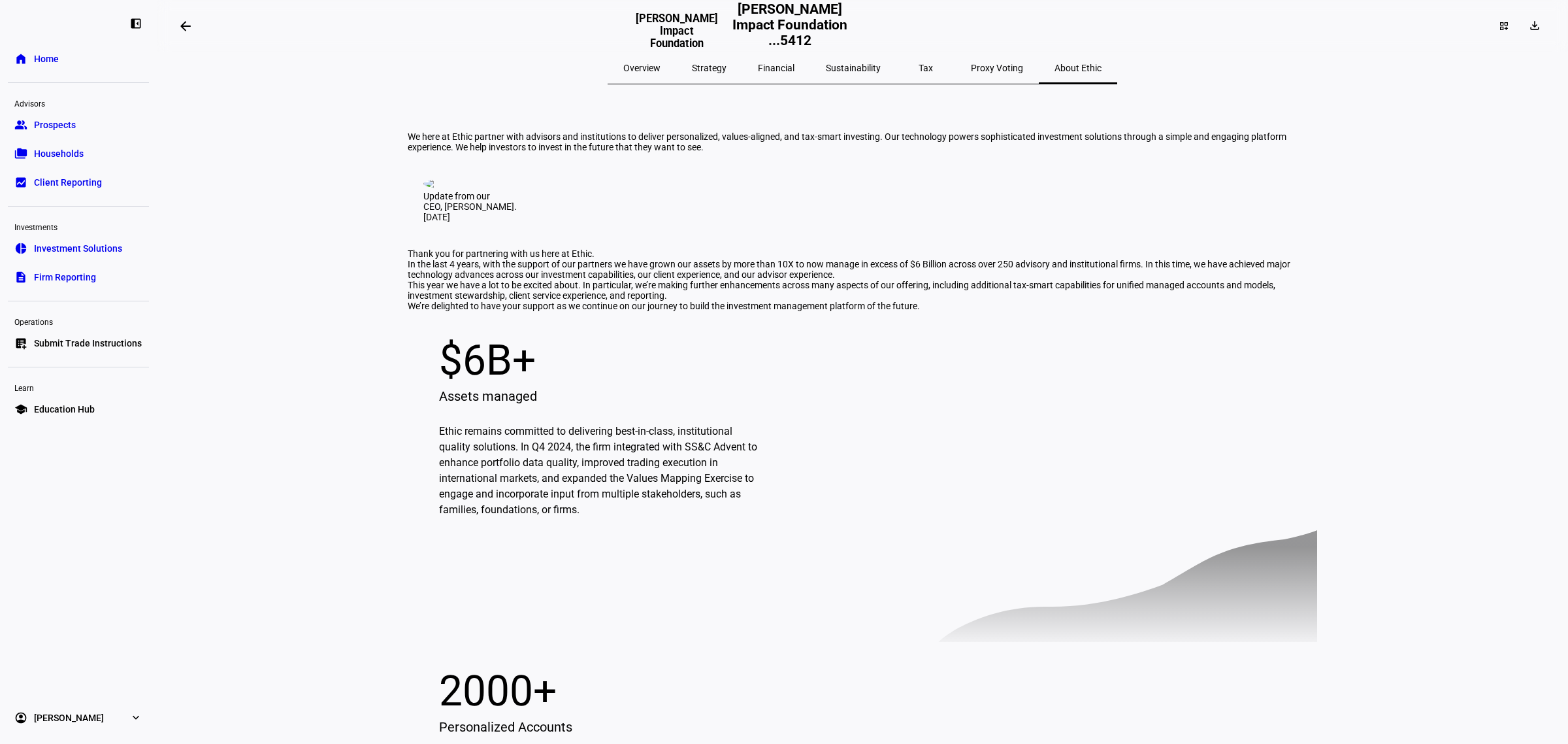
click at [716, 70] on span "Strategy" at bounding box center [709, 68] width 35 height 9
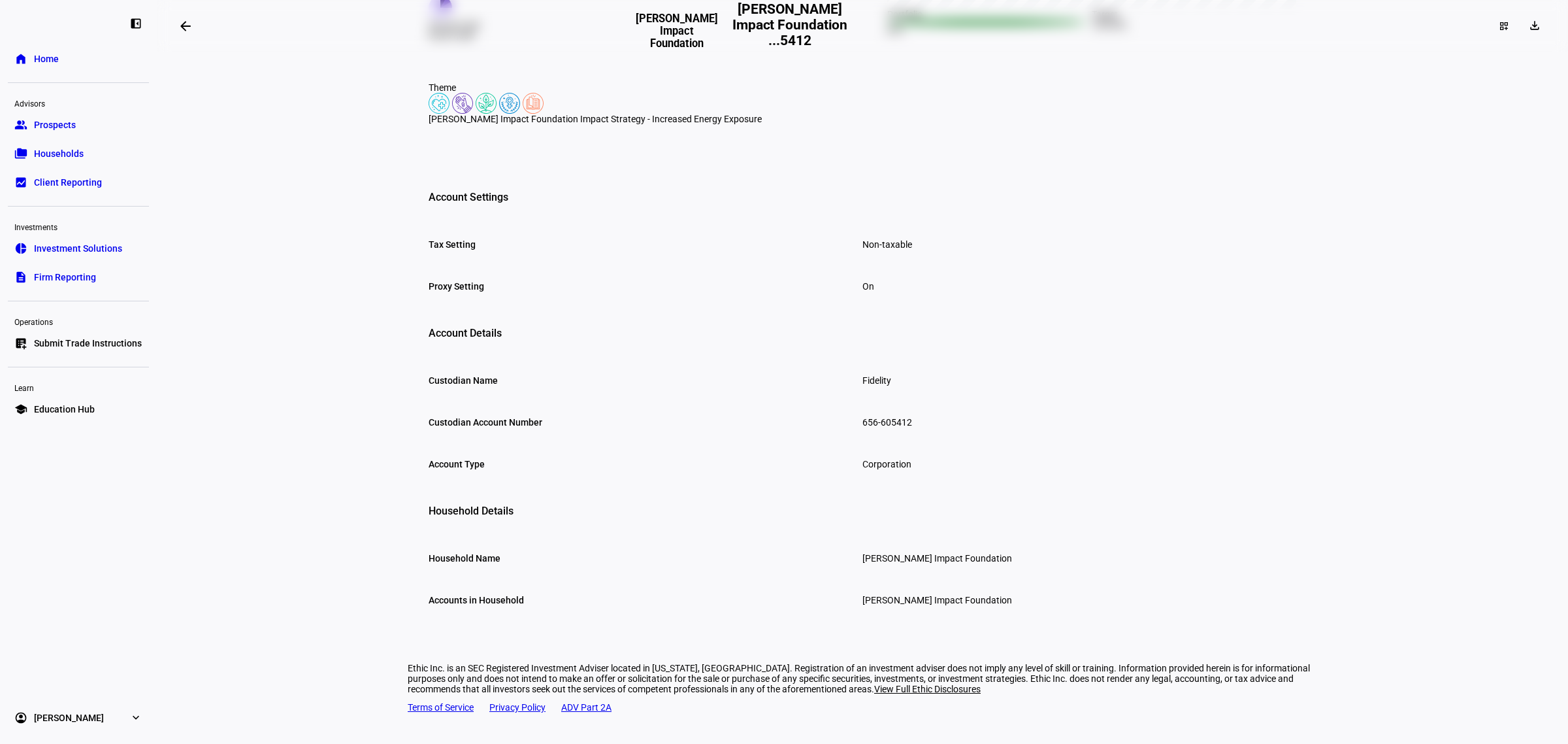
scroll to position [544, 0]
click at [1375, 219] on eth-layout-page-content "arrow_backwards [PERSON_NAME] Impact Foundation [PERSON_NAME] Impact Foundation…" at bounding box center [863, 372] width 1412 height 744
